Goal: Information Seeking & Learning: Learn about a topic

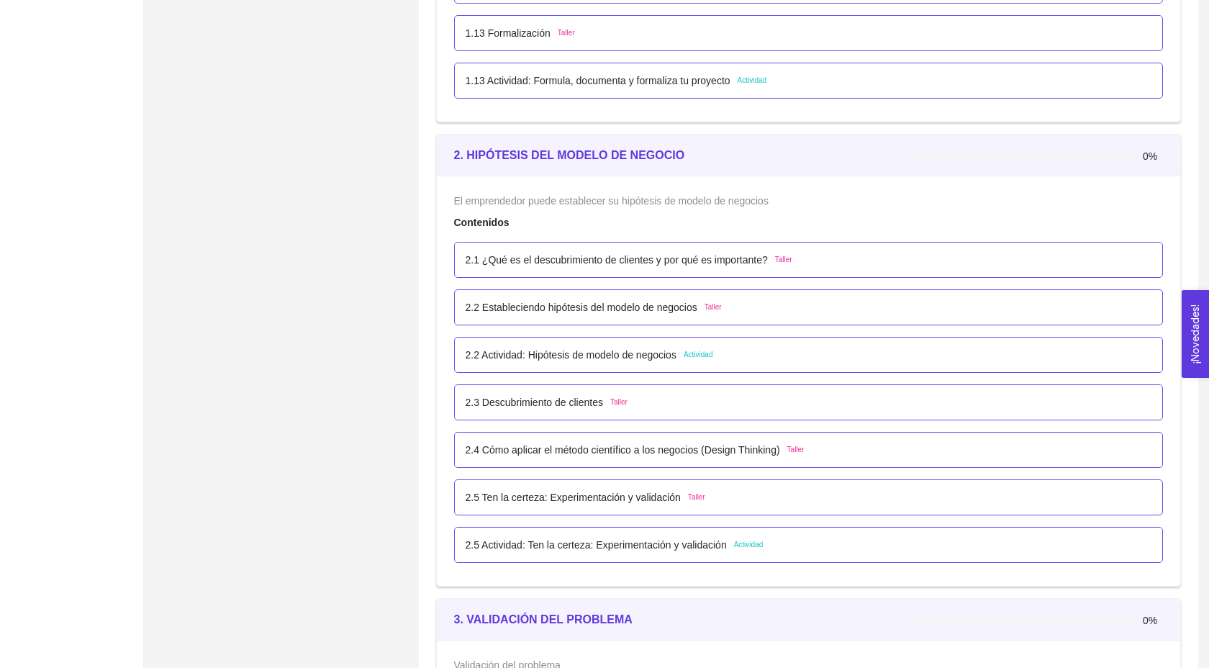
scroll to position [1256, 0]
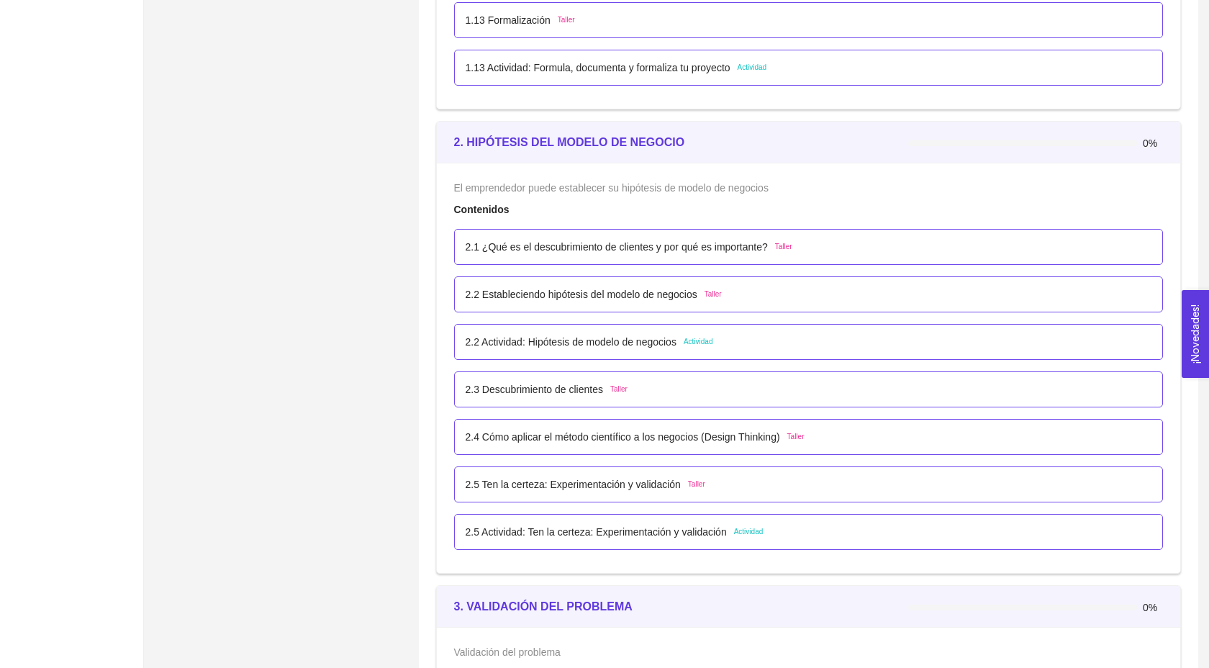
click at [579, 455] on div "2.4 Cómo aplicar el método científico a los negocios (Design Thinking) Taller" at bounding box center [809, 437] width 710 height 36
click at [576, 455] on div "2.4 Cómo aplicar el método científico a los negocios (Design Thinking) Taller" at bounding box center [809, 437] width 710 height 36
click at [573, 445] on p "2.4 Cómo aplicar el método científico a los negocios (Design Thinking)" at bounding box center [623, 437] width 314 height 16
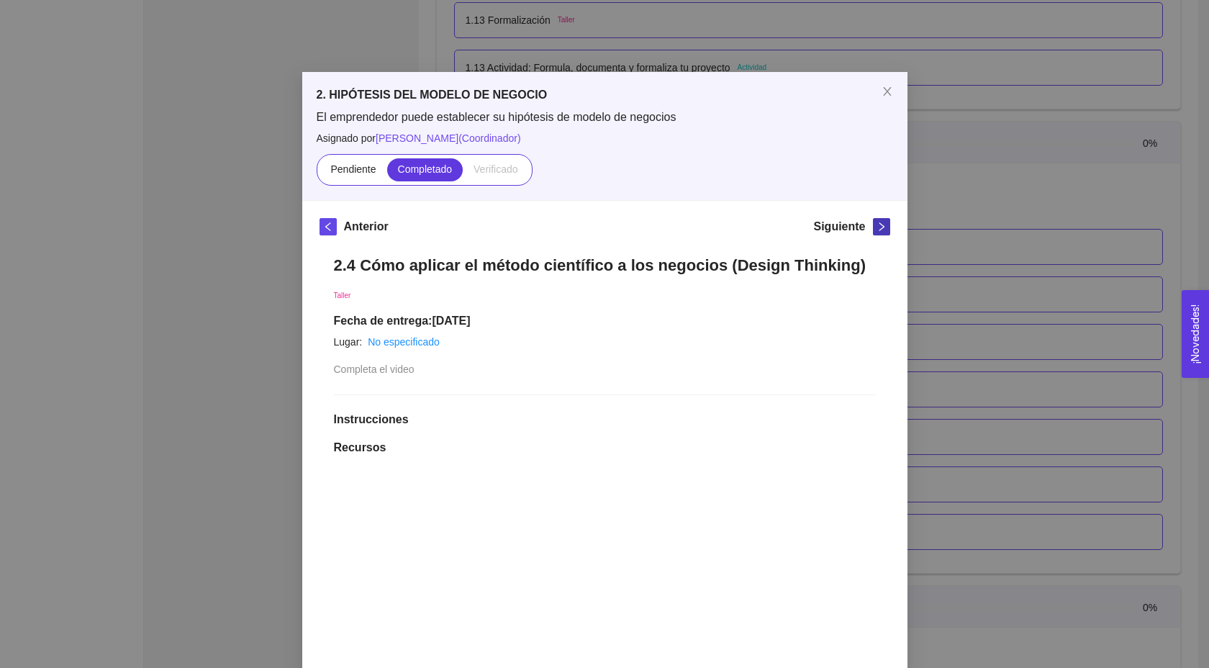
click at [884, 229] on icon "right" at bounding box center [882, 227] width 10 height 10
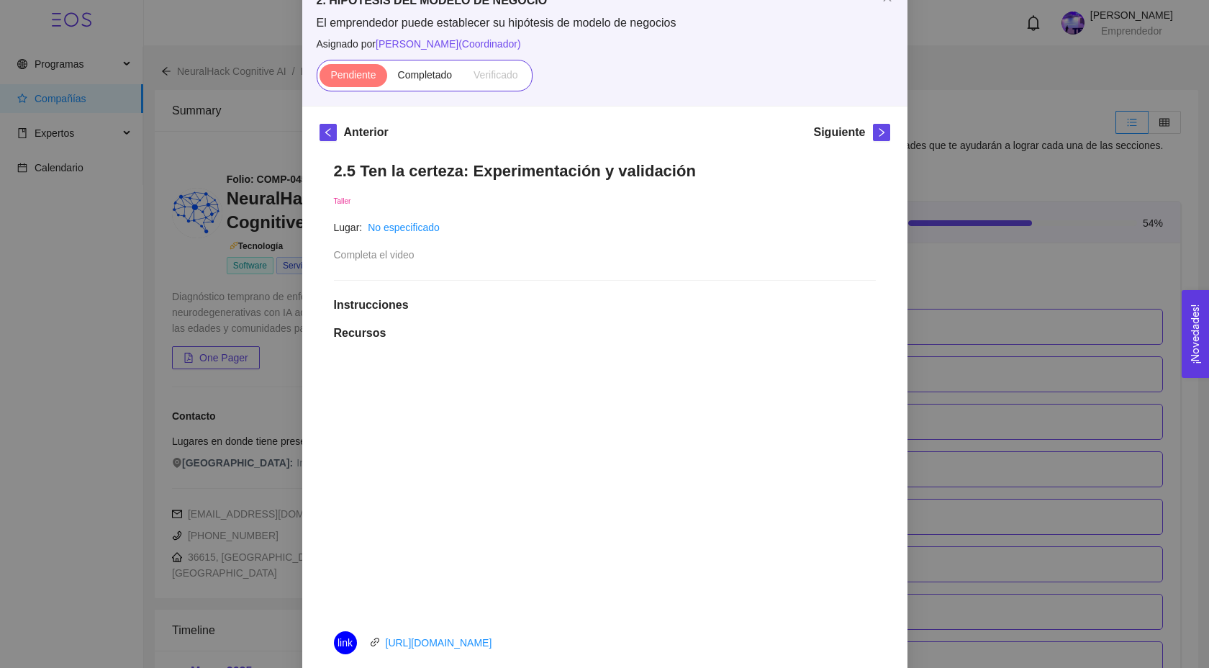
scroll to position [63, 0]
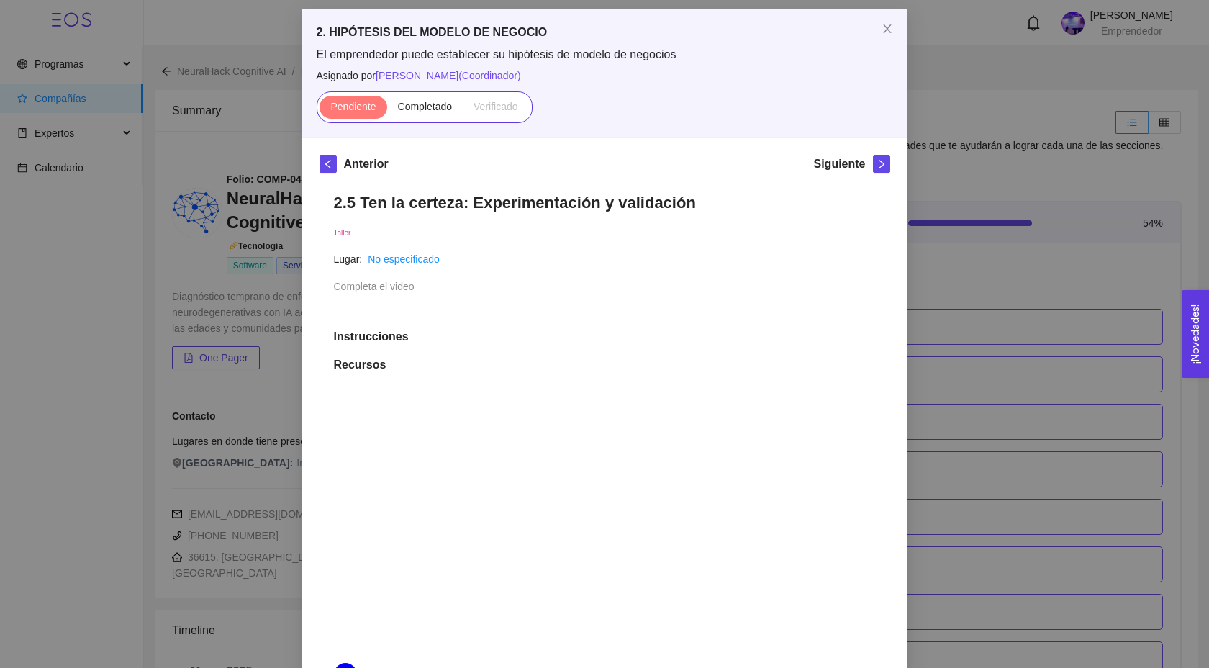
click at [430, 94] on div "Pendiente Completado Verificado" at bounding box center [425, 107] width 216 height 32
click at [428, 115] on label "Completado" at bounding box center [425, 107] width 76 height 23
click at [387, 110] on input "Completado" at bounding box center [387, 110] width 0 height 0
click at [879, 164] on icon "right" at bounding box center [882, 164] width 10 height 10
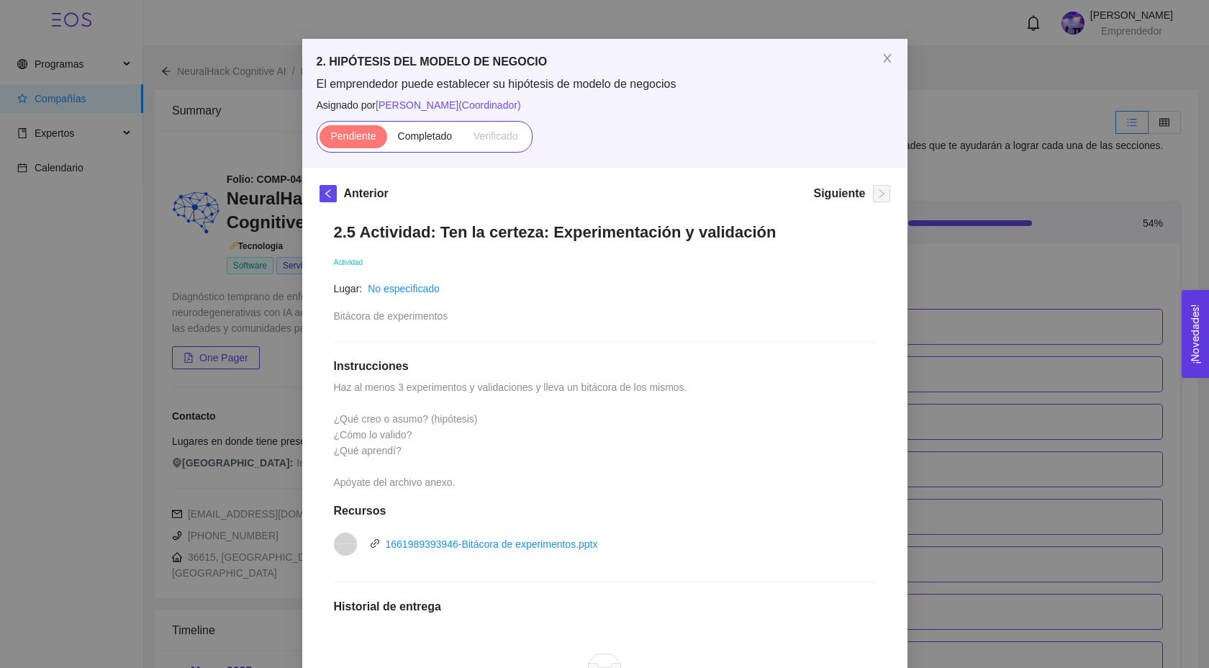
scroll to position [36, 0]
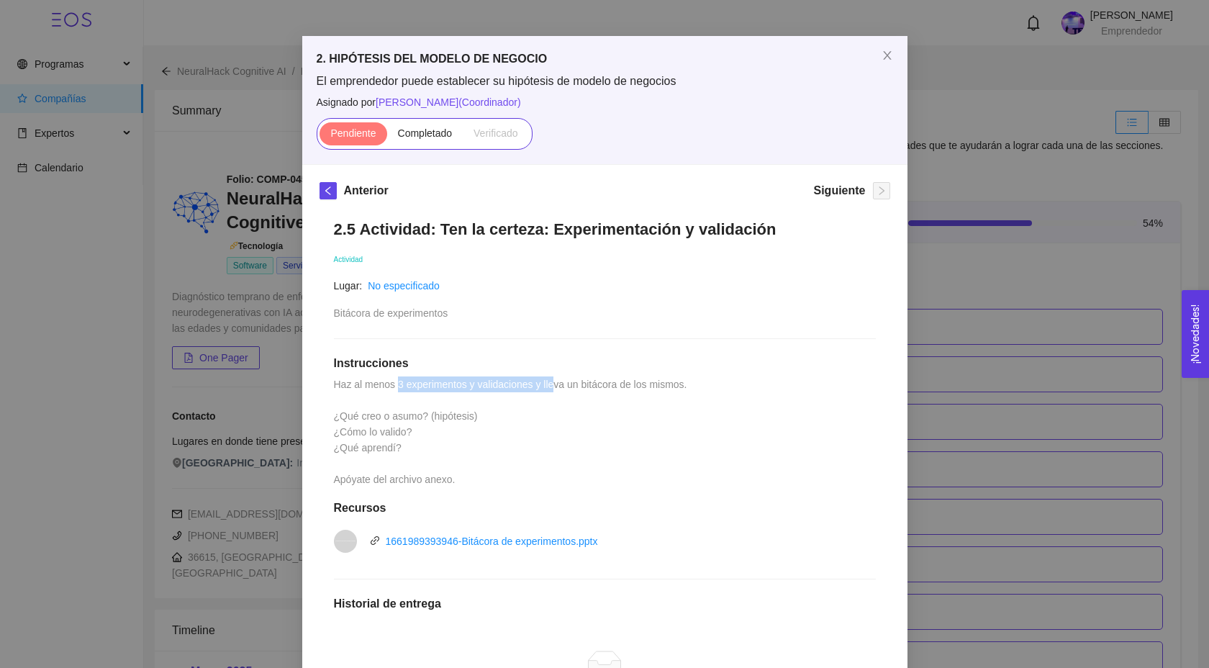
drag, startPoint x: 399, startPoint y: 386, endPoint x: 561, endPoint y: 390, distance: 162.7
click at [561, 390] on div "2.5 Actividad: Ten la certeza: Experimentación y validación Actividad Lugar: No…" at bounding box center [605, 526] width 571 height 643
click at [450, 417] on span "Haz al menos 3 experimentos y validaciones y lleva un bitácora de los mismos. ¿…" at bounding box center [512, 432] width 356 height 107
click at [887, 55] on icon "close" at bounding box center [888, 56] width 12 height 12
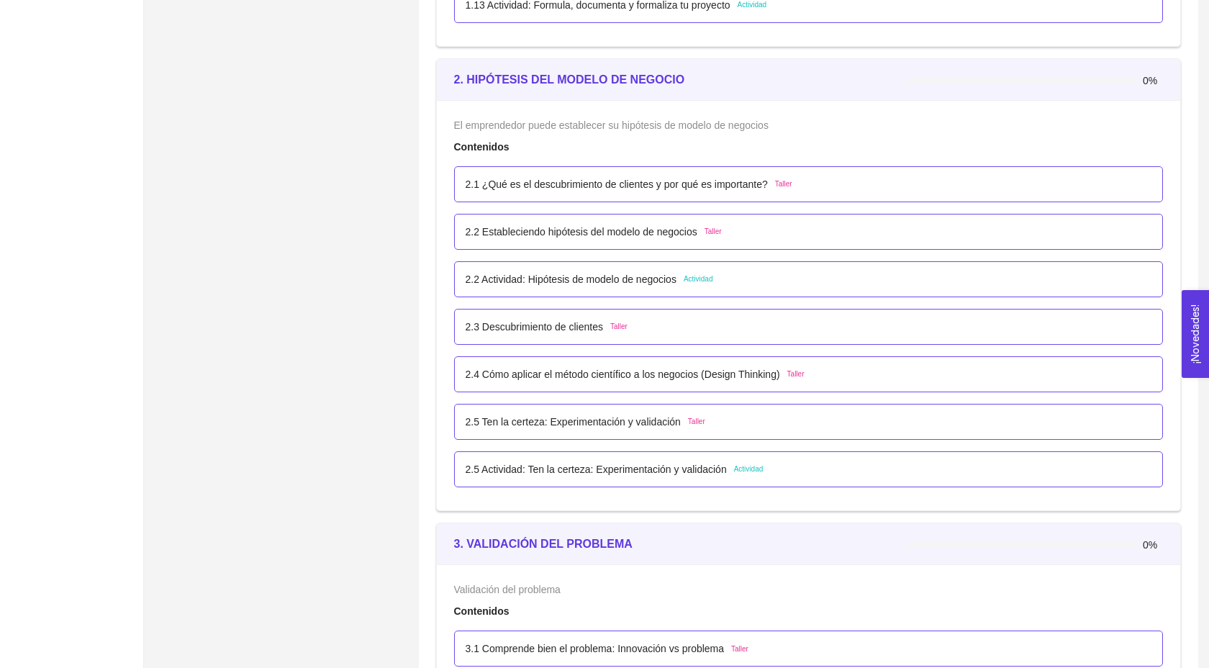
scroll to position [1316, 0]
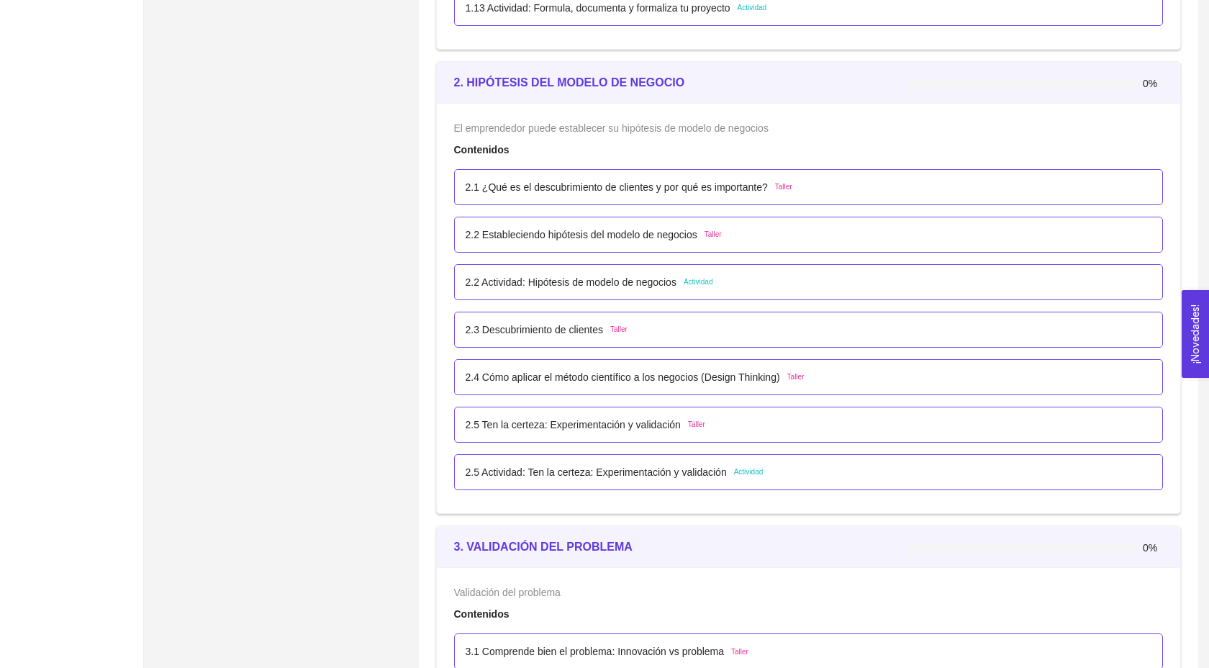
click at [670, 478] on div "2.5 Actividad: Ten la certeza: Experimentación y validación Actividad" at bounding box center [809, 472] width 710 height 36
click at [651, 290] on p "2.2 Actividad: Hipótesis de modelo de negocios" at bounding box center [571, 282] width 211 height 16
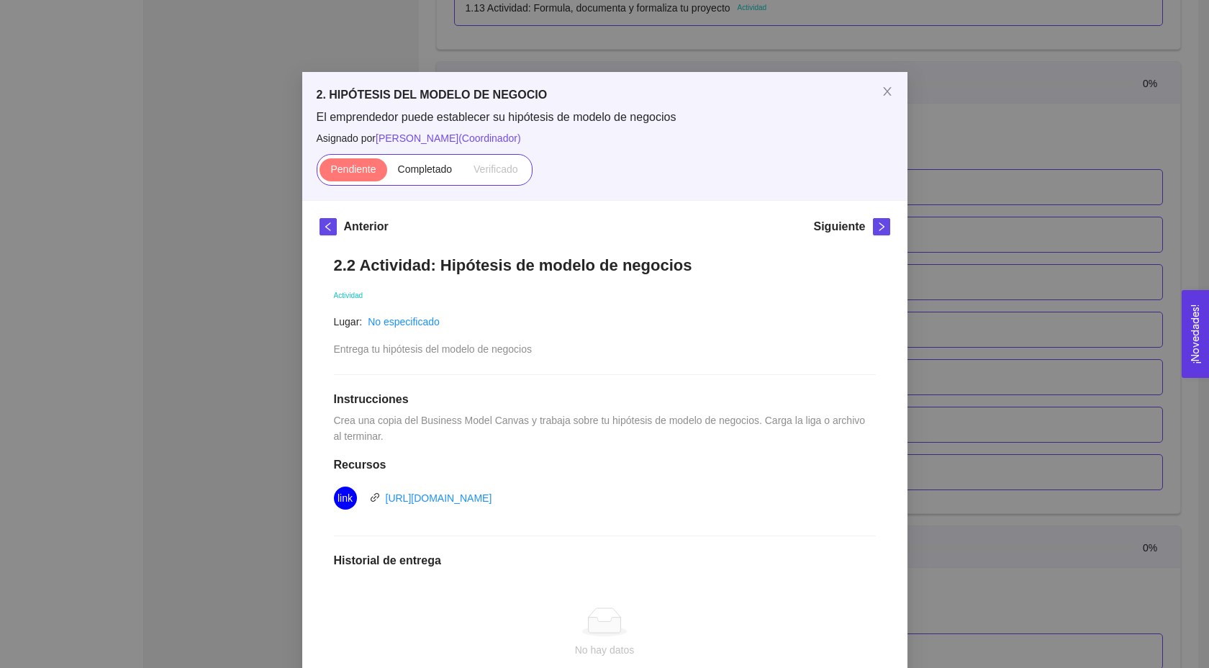
scroll to position [16, 0]
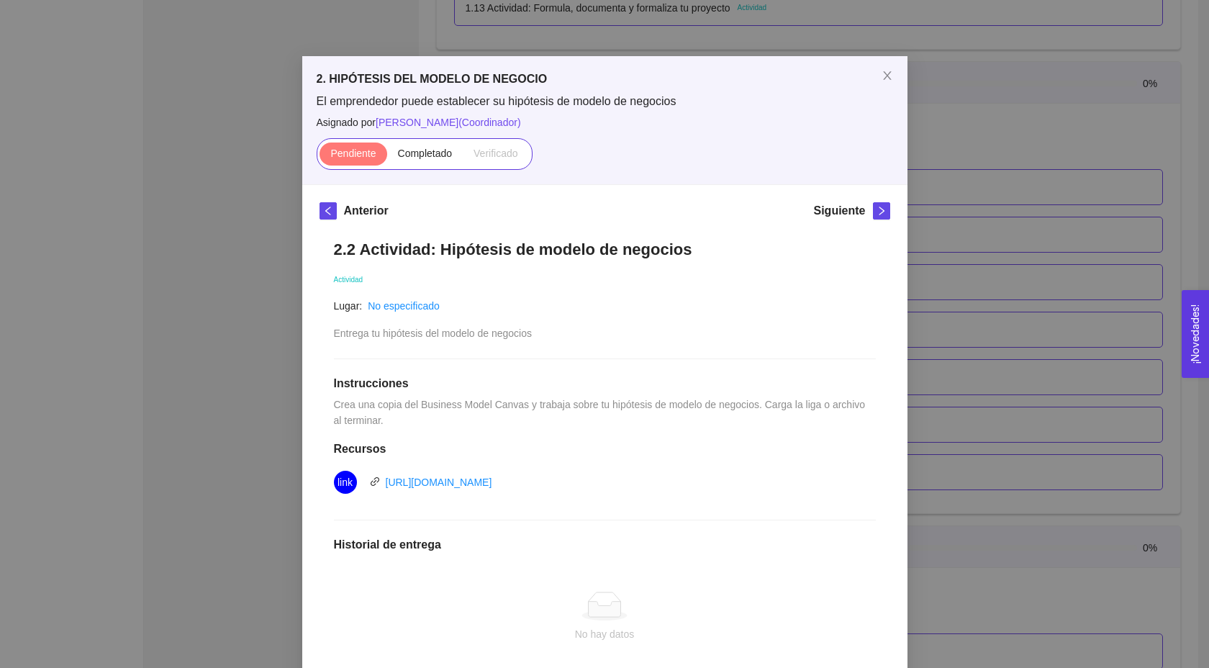
click at [913, 268] on div "2. HIPÓTESIS DEL MODELO DE NEGOCIO El emprendedor puede establecer su hipótesis…" at bounding box center [604, 334] width 1209 height 668
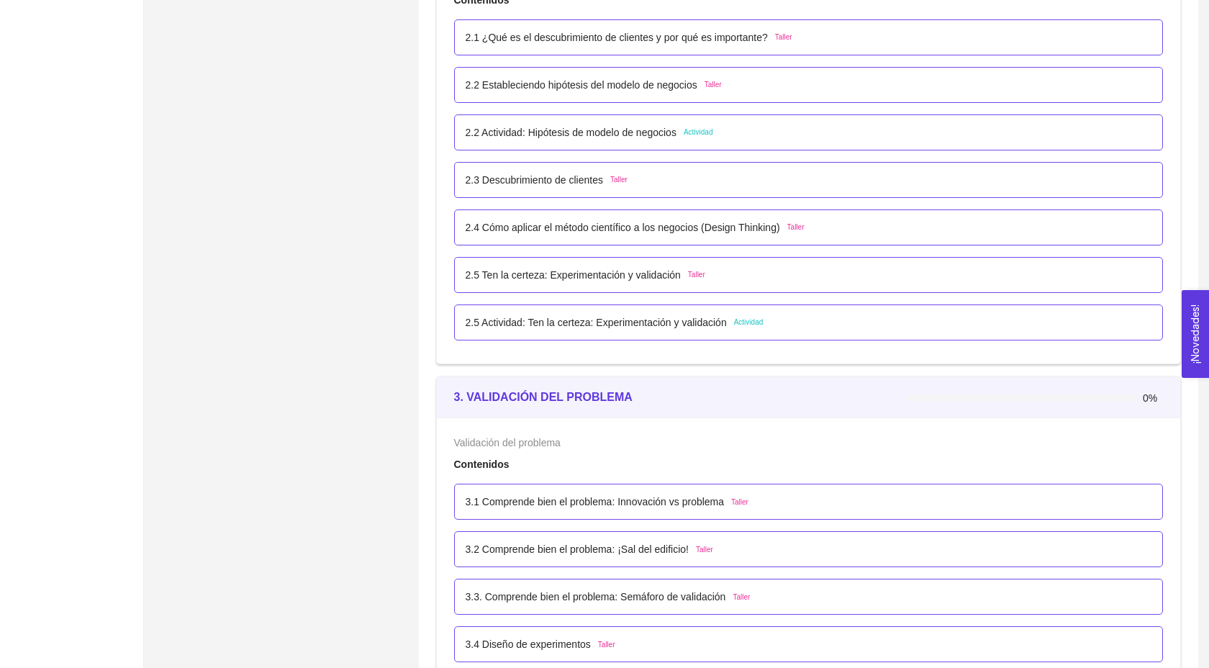
scroll to position [1373, 0]
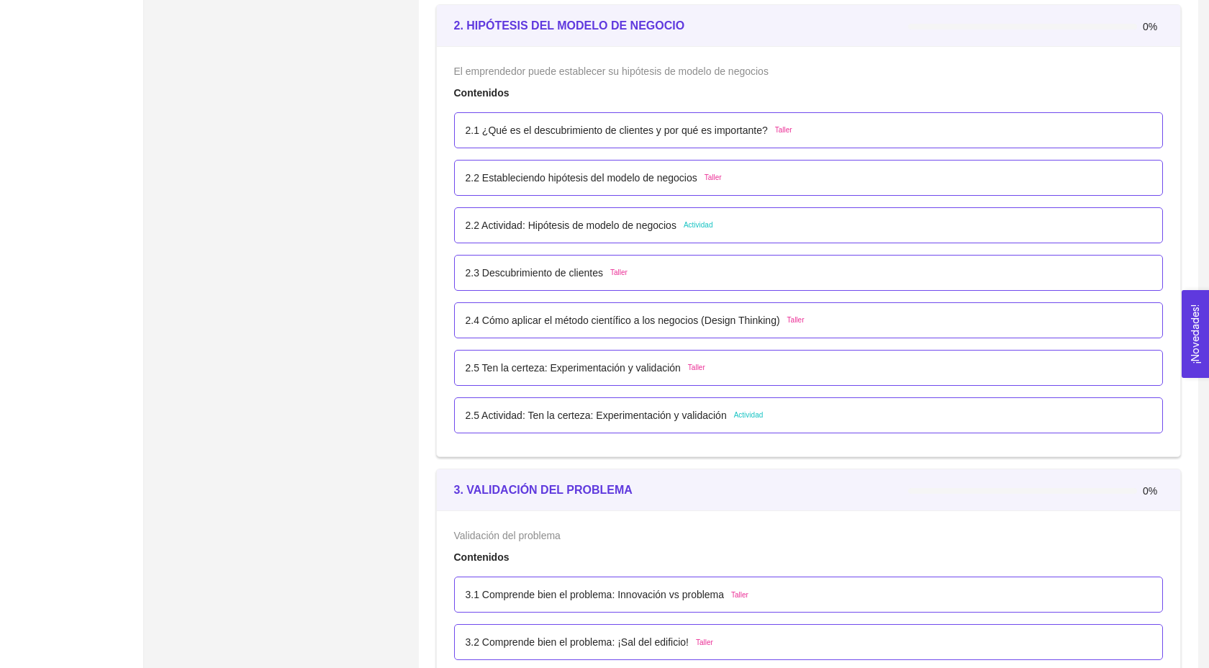
click at [628, 231] on div "2.2 Actividad: Hipótesis de modelo de negocios Actividad" at bounding box center [809, 225] width 710 height 36
click at [622, 233] on p "2.2 Actividad: Hipótesis de modelo de negocios" at bounding box center [571, 225] width 211 height 16
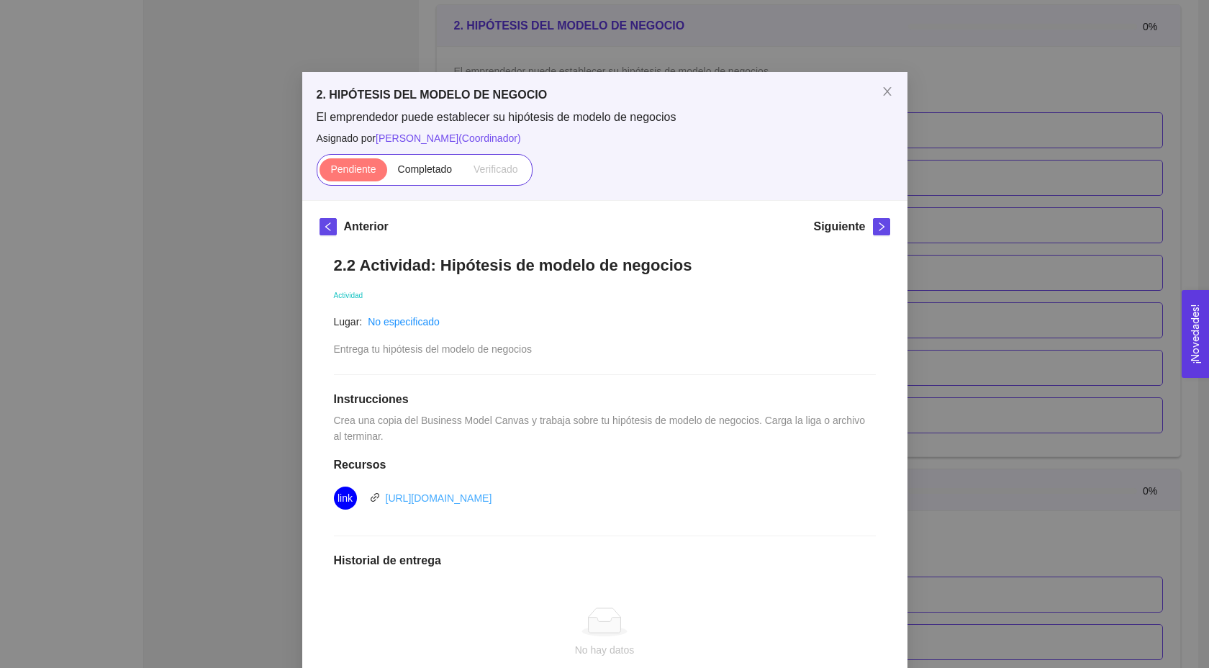
click at [492, 503] on link "[URL][DOMAIN_NAME]" at bounding box center [439, 498] width 107 height 12
